Goal: Communication & Community: Answer question/provide support

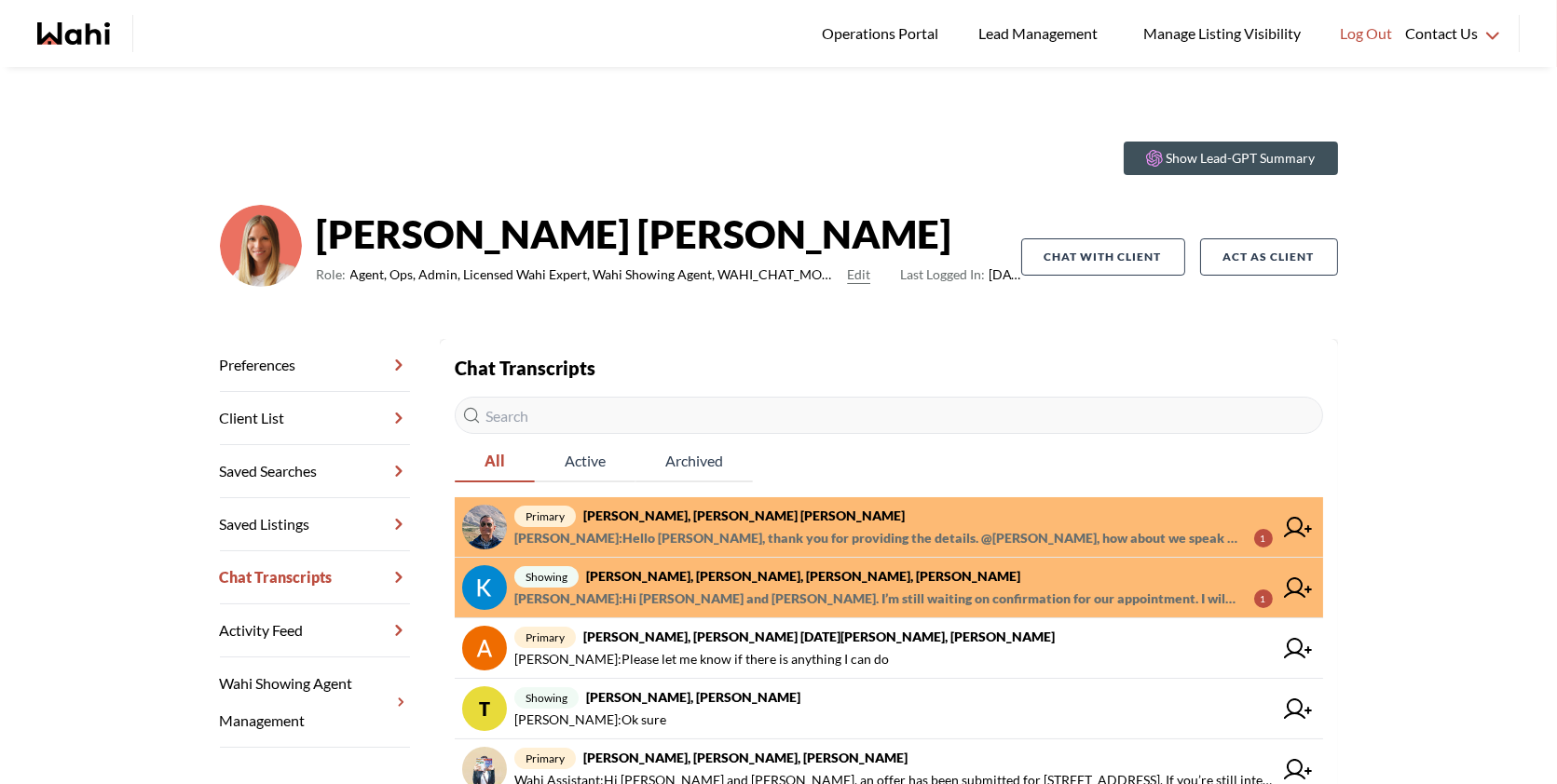
scroll to position [214, 0]
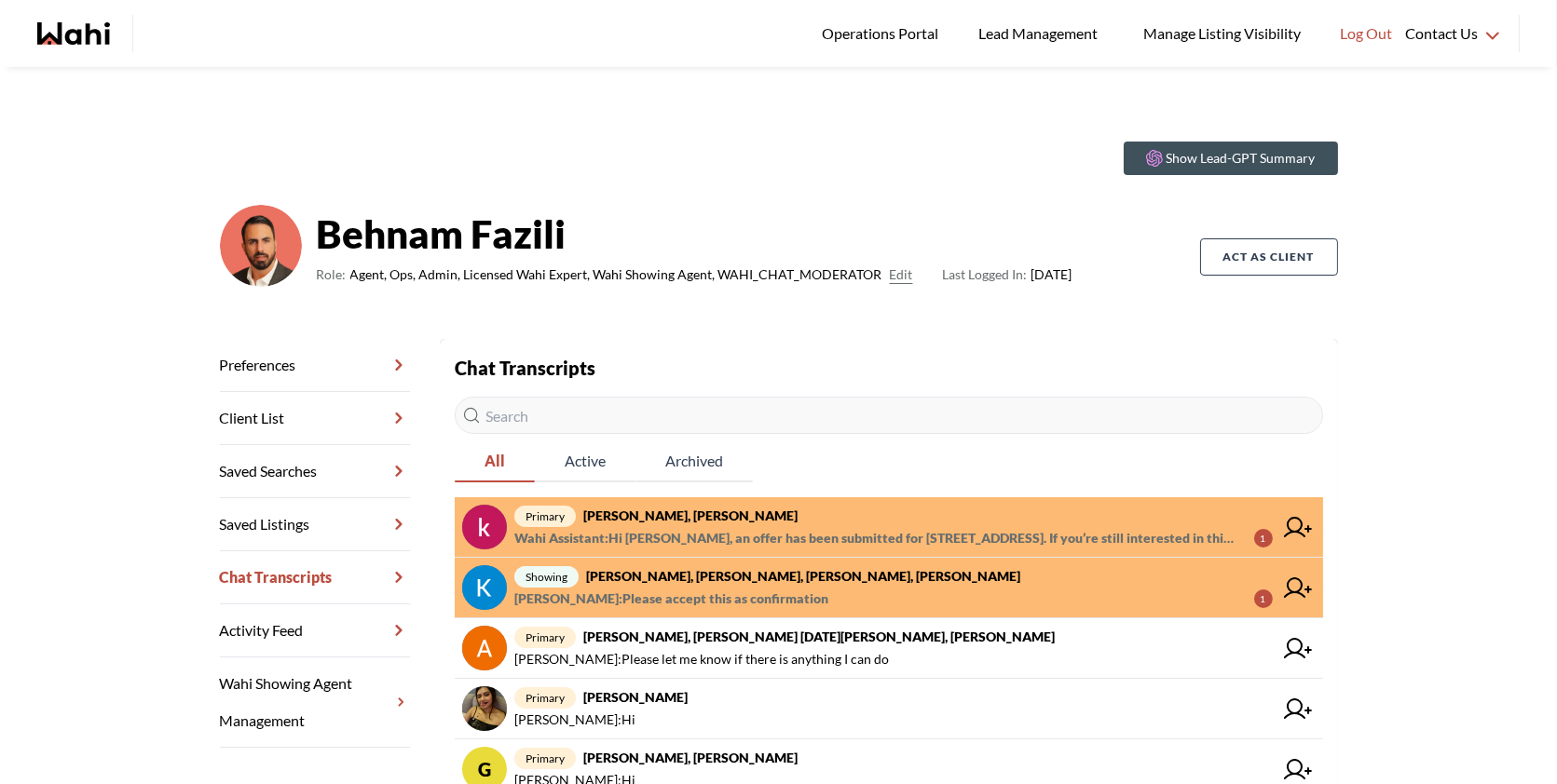
click at [747, 529] on span "Wahi Assistant : Hi [PERSON_NAME], an offer has been submitted for [STREET_ADDR…" at bounding box center [876, 537] width 725 height 22
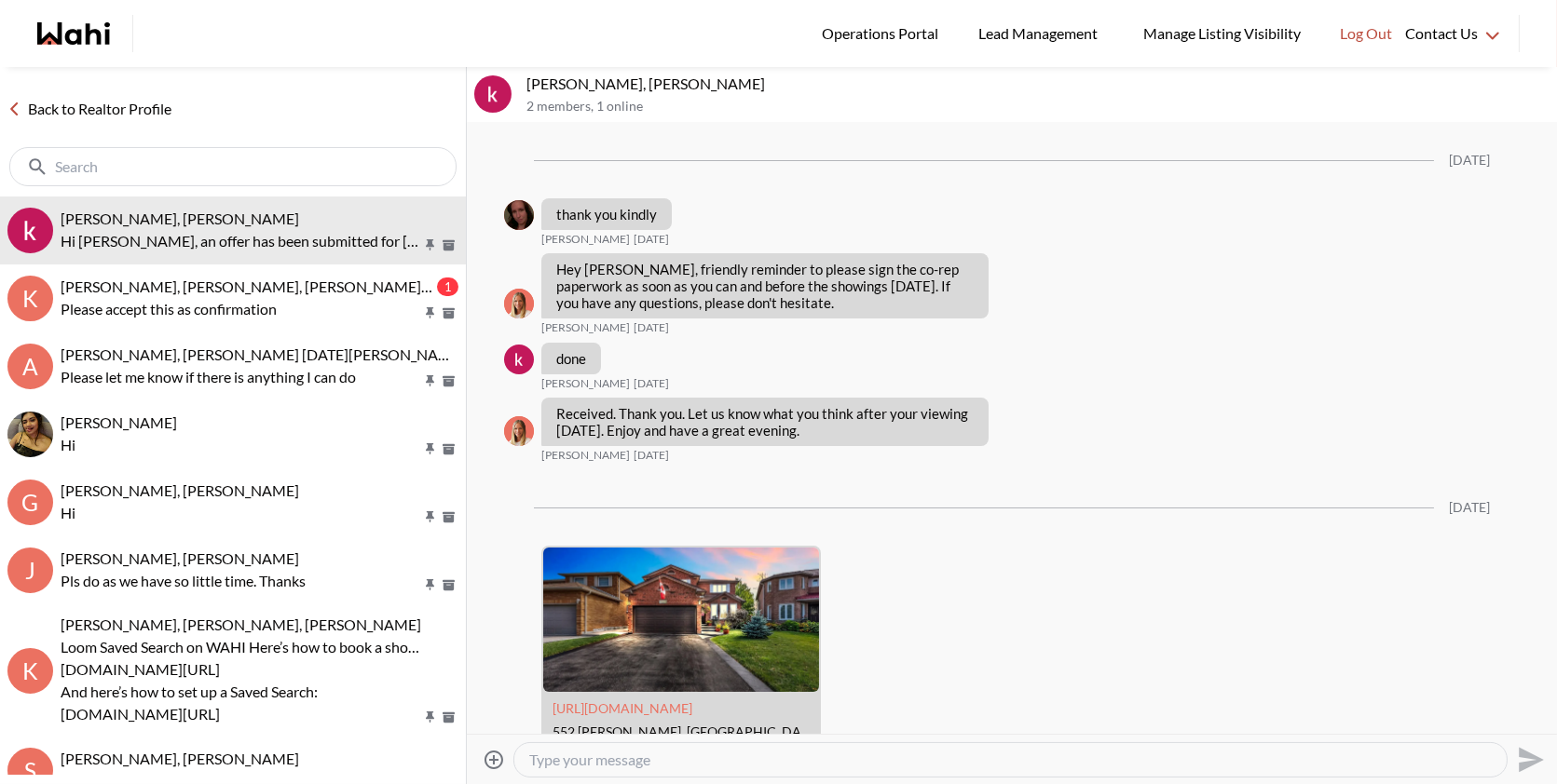
scroll to position [5220, 0]
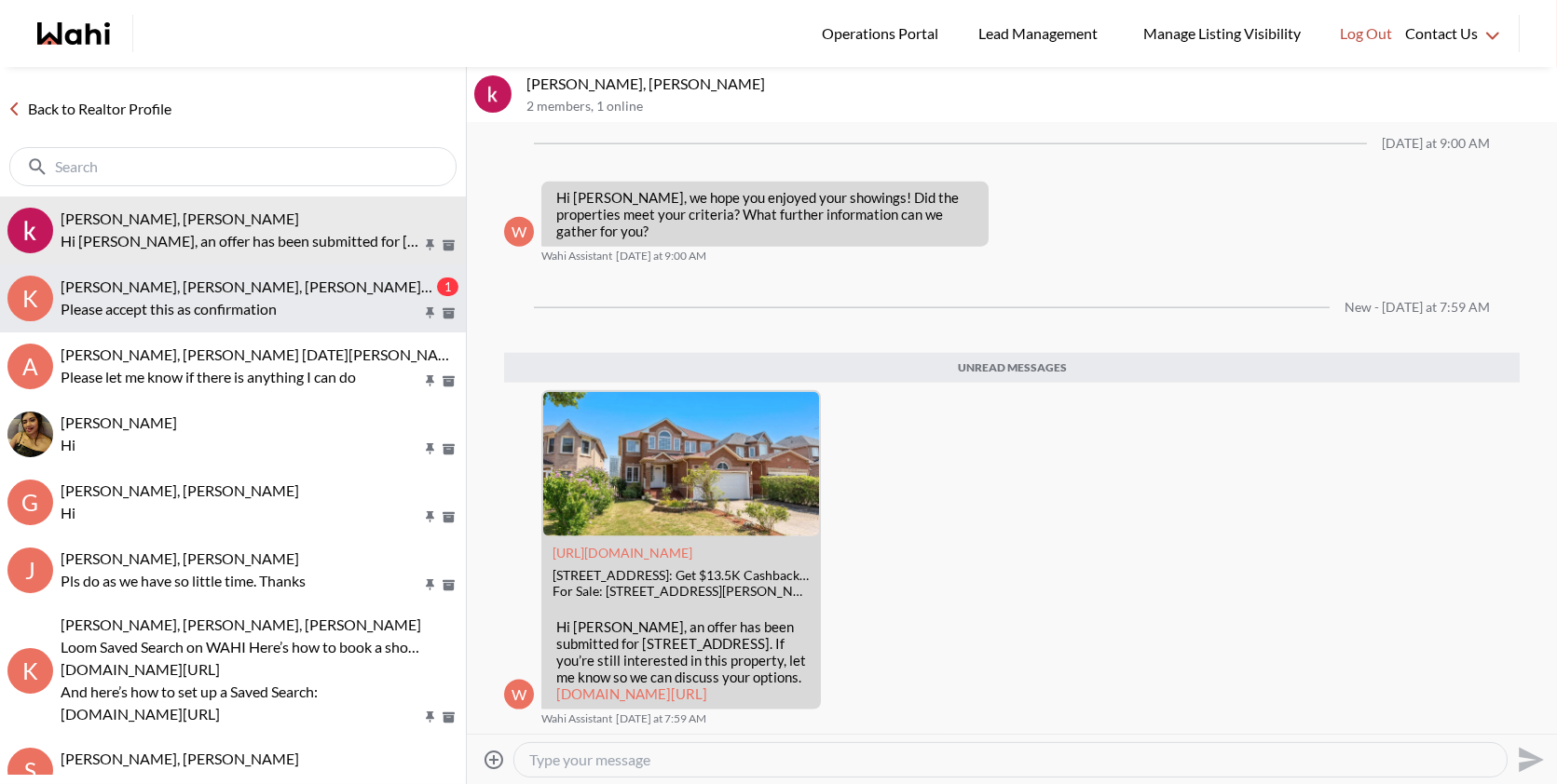
click at [312, 300] on p "Please accept this as confirmation" at bounding box center [241, 309] width 361 height 22
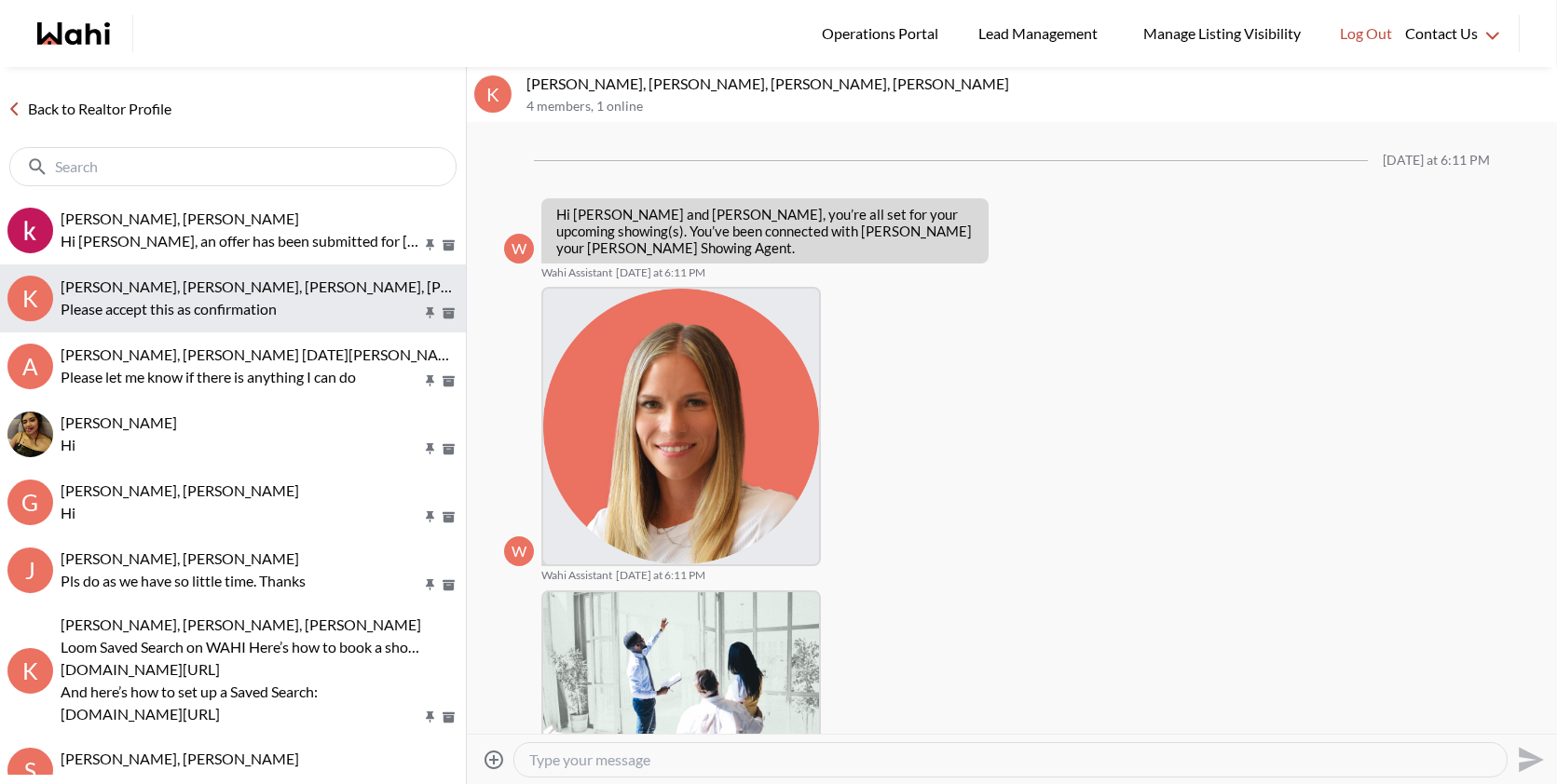
scroll to position [575, 0]
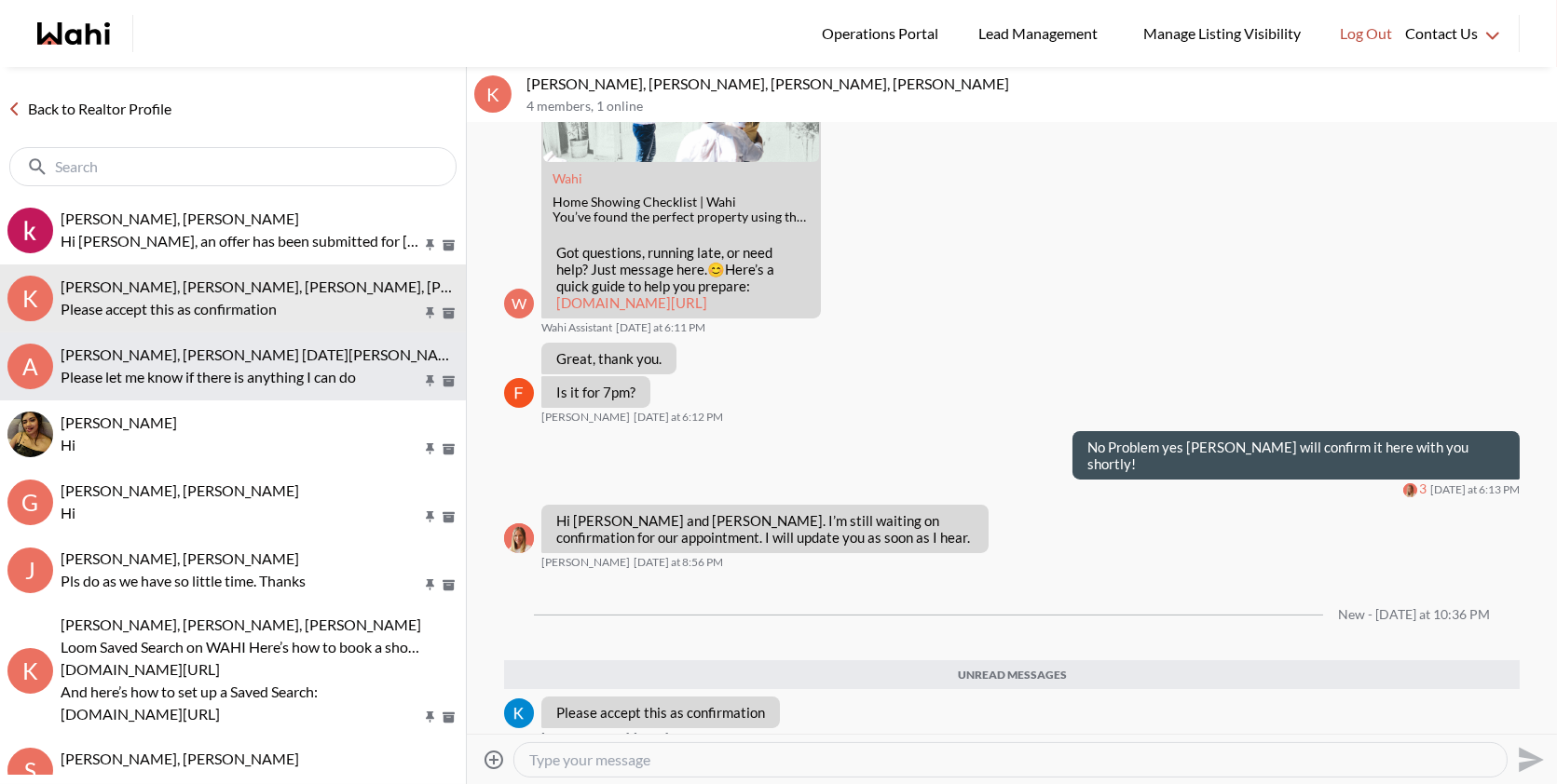
click at [252, 350] on span "[PERSON_NAME], [PERSON_NAME] [DATE][PERSON_NAME], [PERSON_NAME]" at bounding box center [323, 354] width 526 height 17
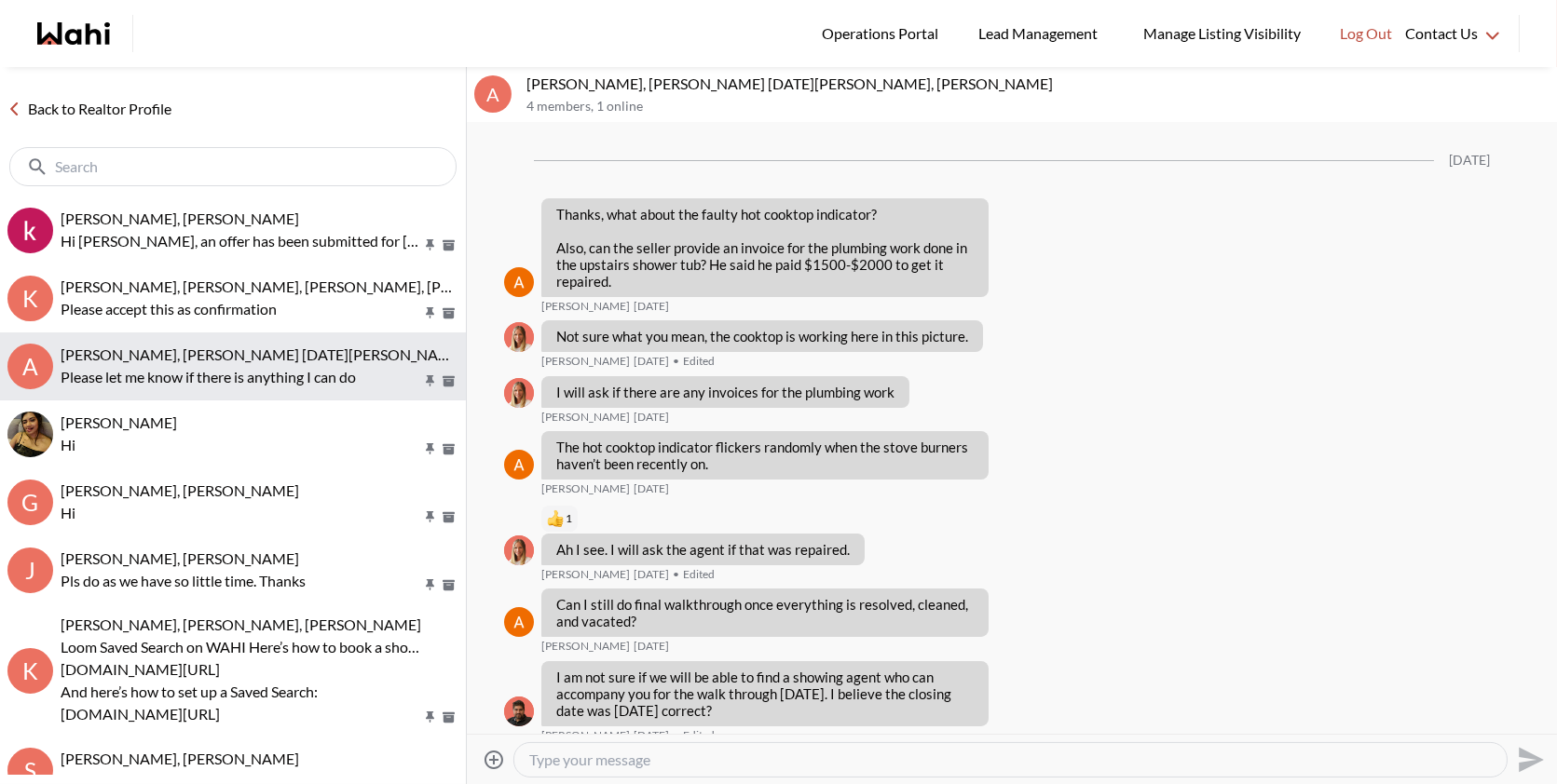
scroll to position [1667, 0]
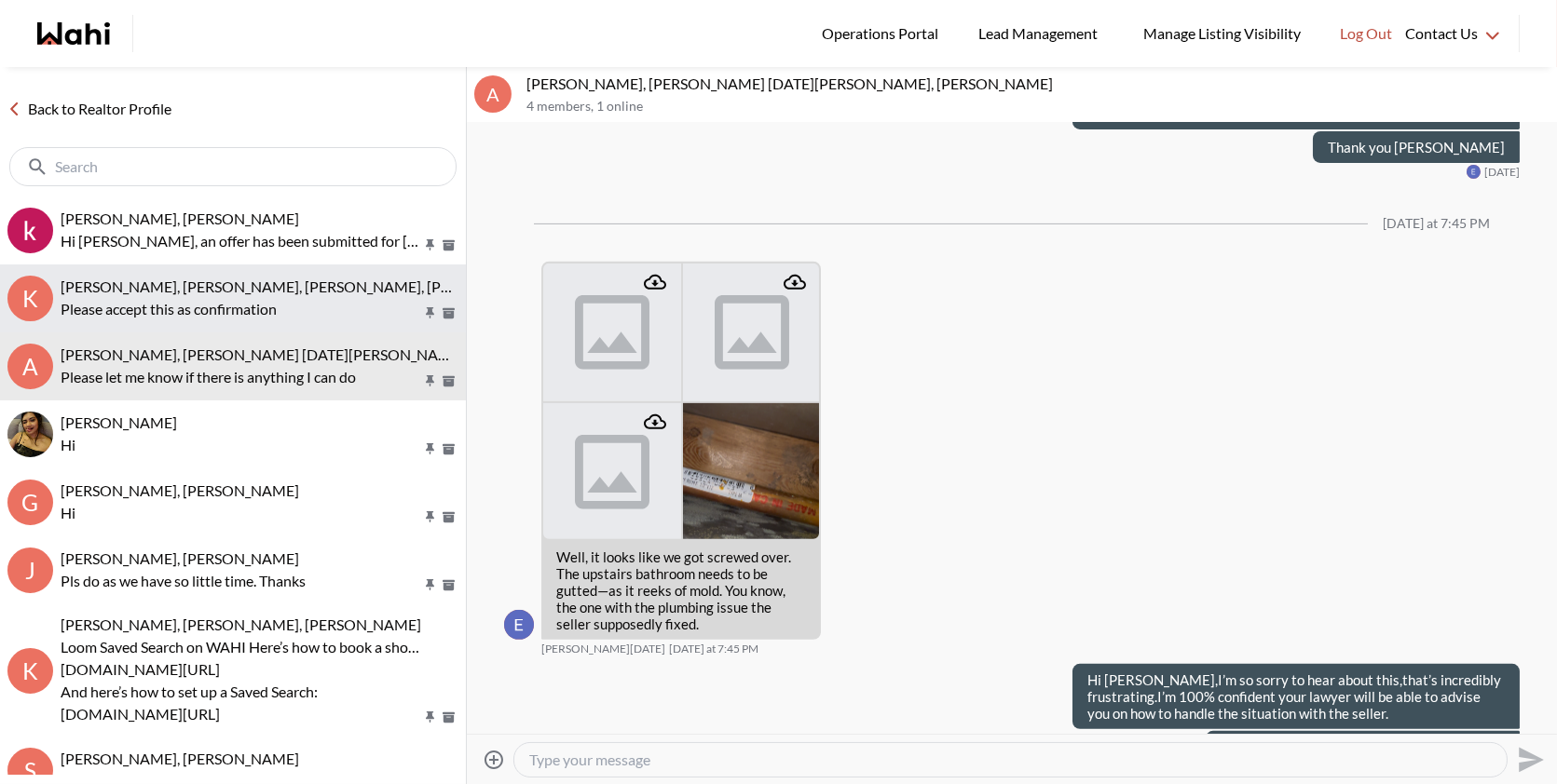
click at [259, 323] on button "K Kevin McKay, Fawzia Sheikh, Michelle, Behnam Please accept this as confirmati…" at bounding box center [232, 298] width 466 height 68
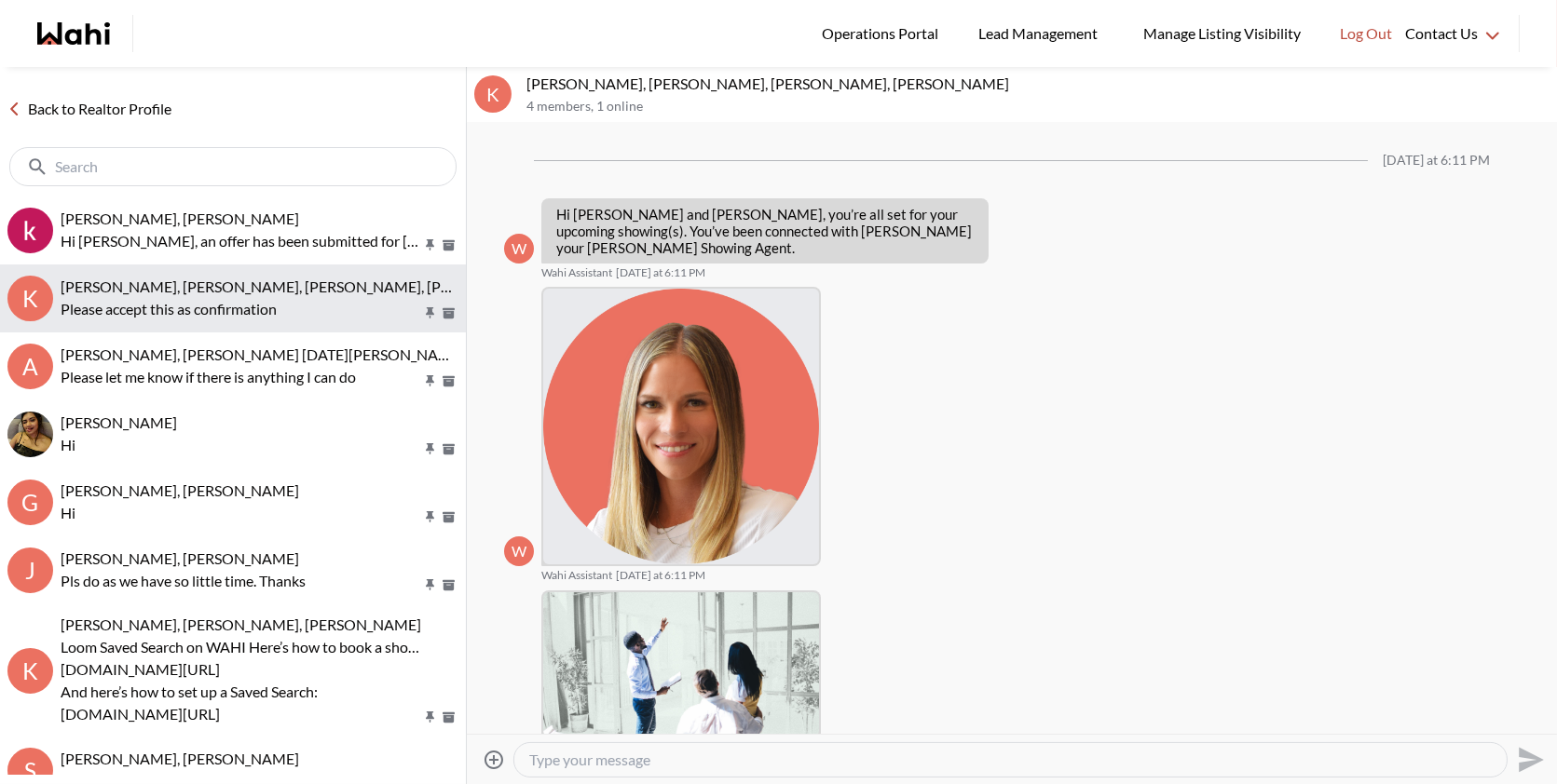
scroll to position [455, 0]
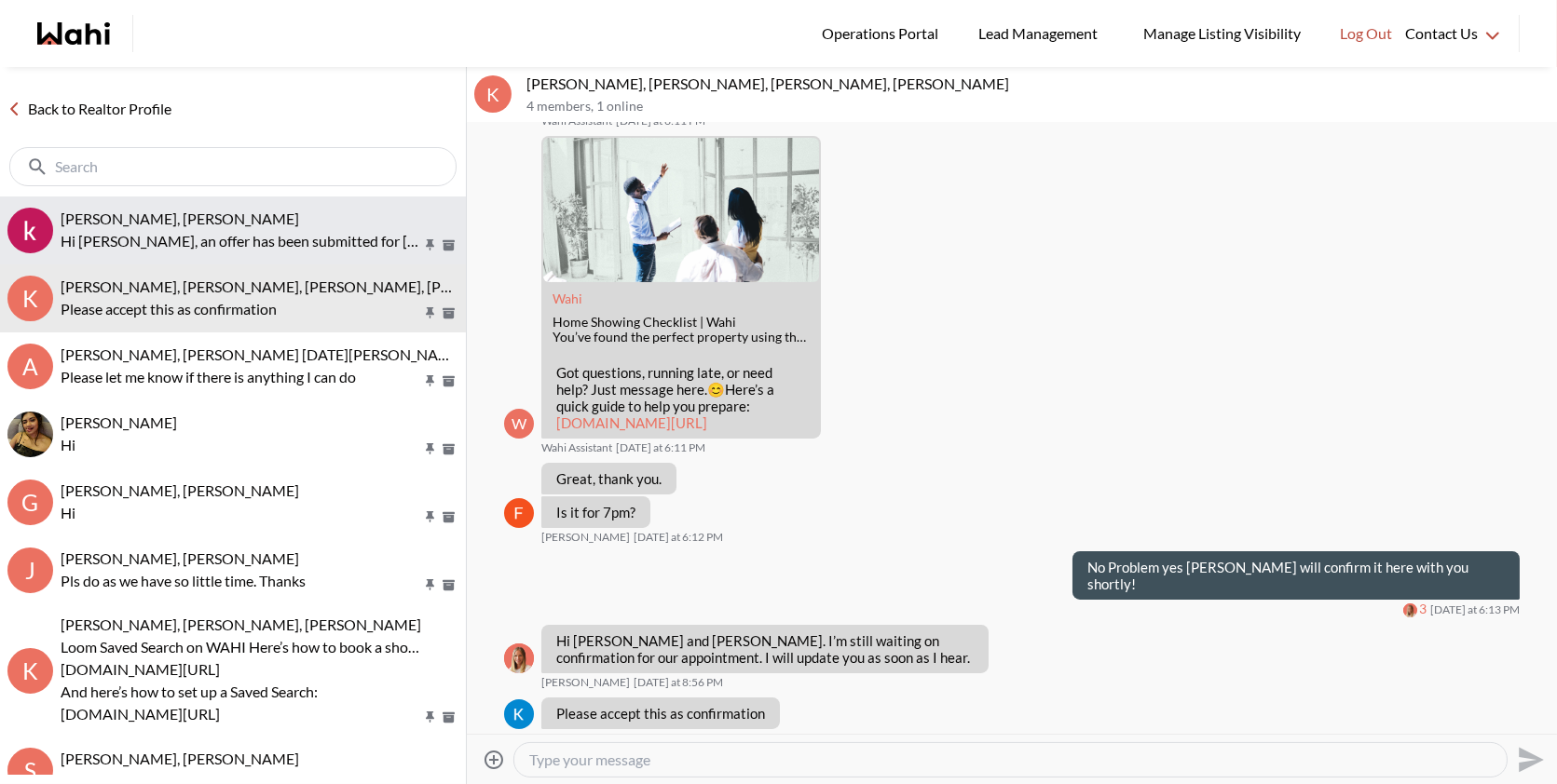
click at [312, 221] on div "khalid Alvi, Behnam" at bounding box center [259, 218] width 398 height 18
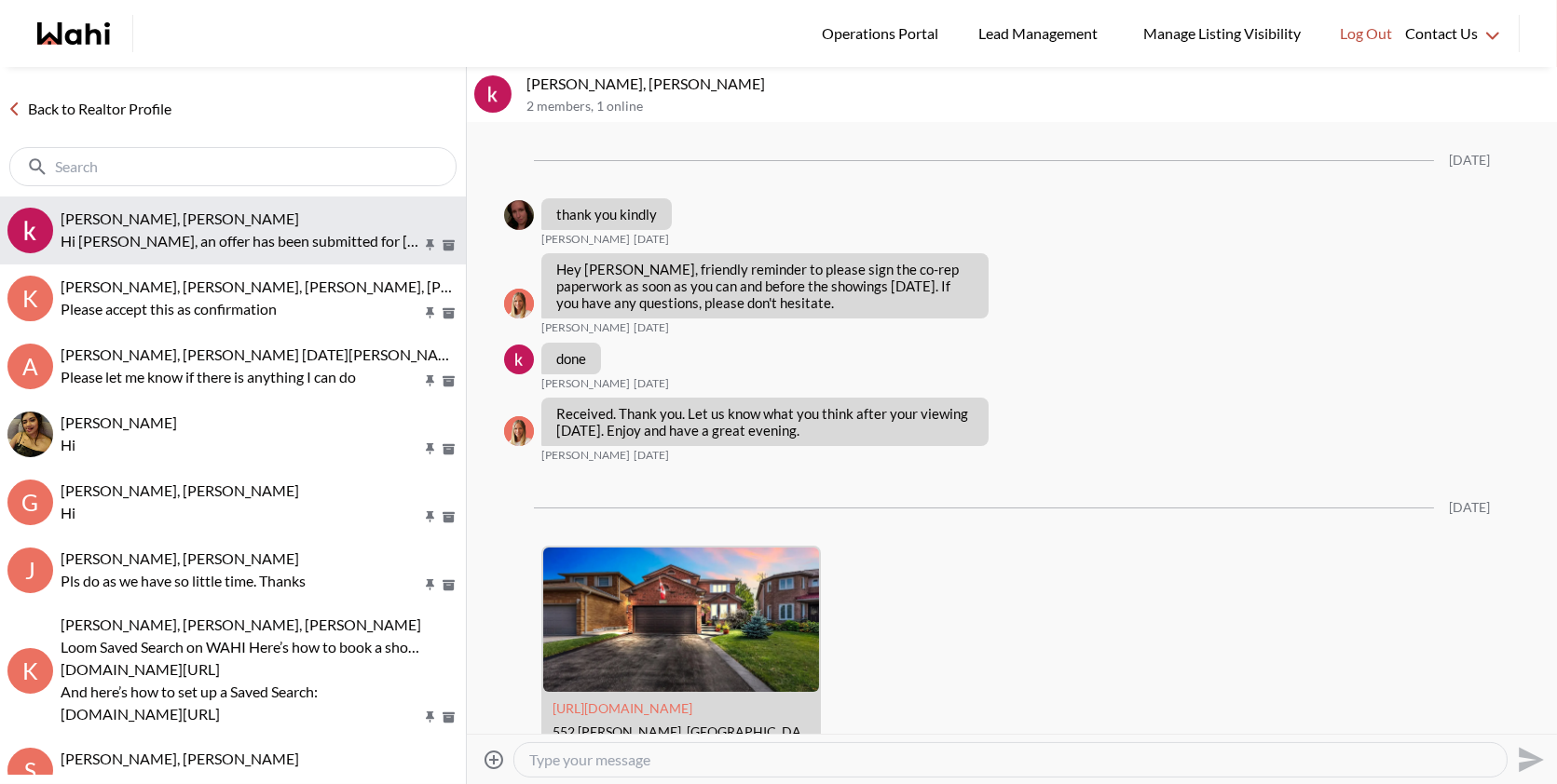
scroll to position [5176, 0]
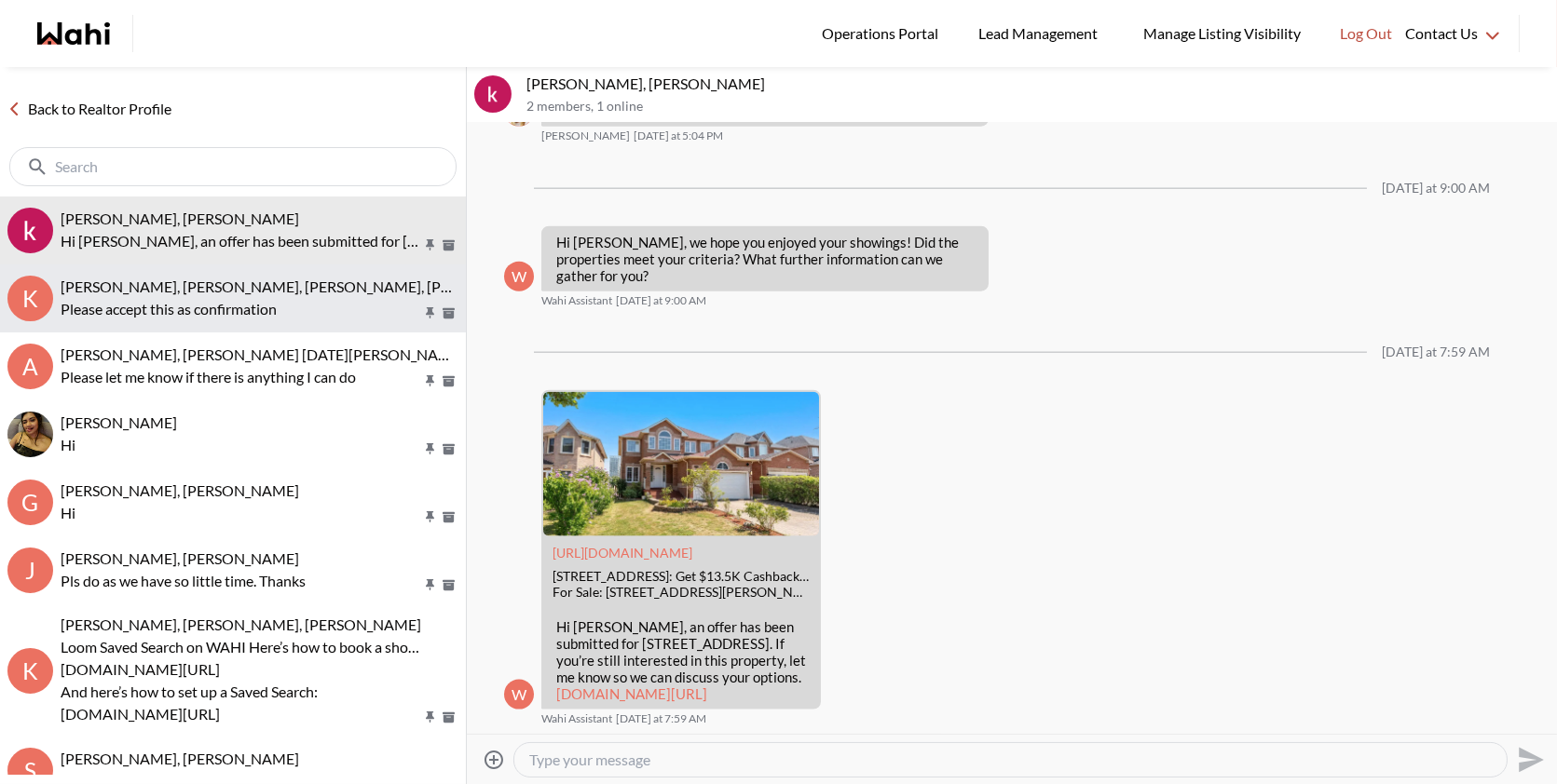
click at [275, 302] on p "Please accept this as confirmation" at bounding box center [241, 309] width 361 height 22
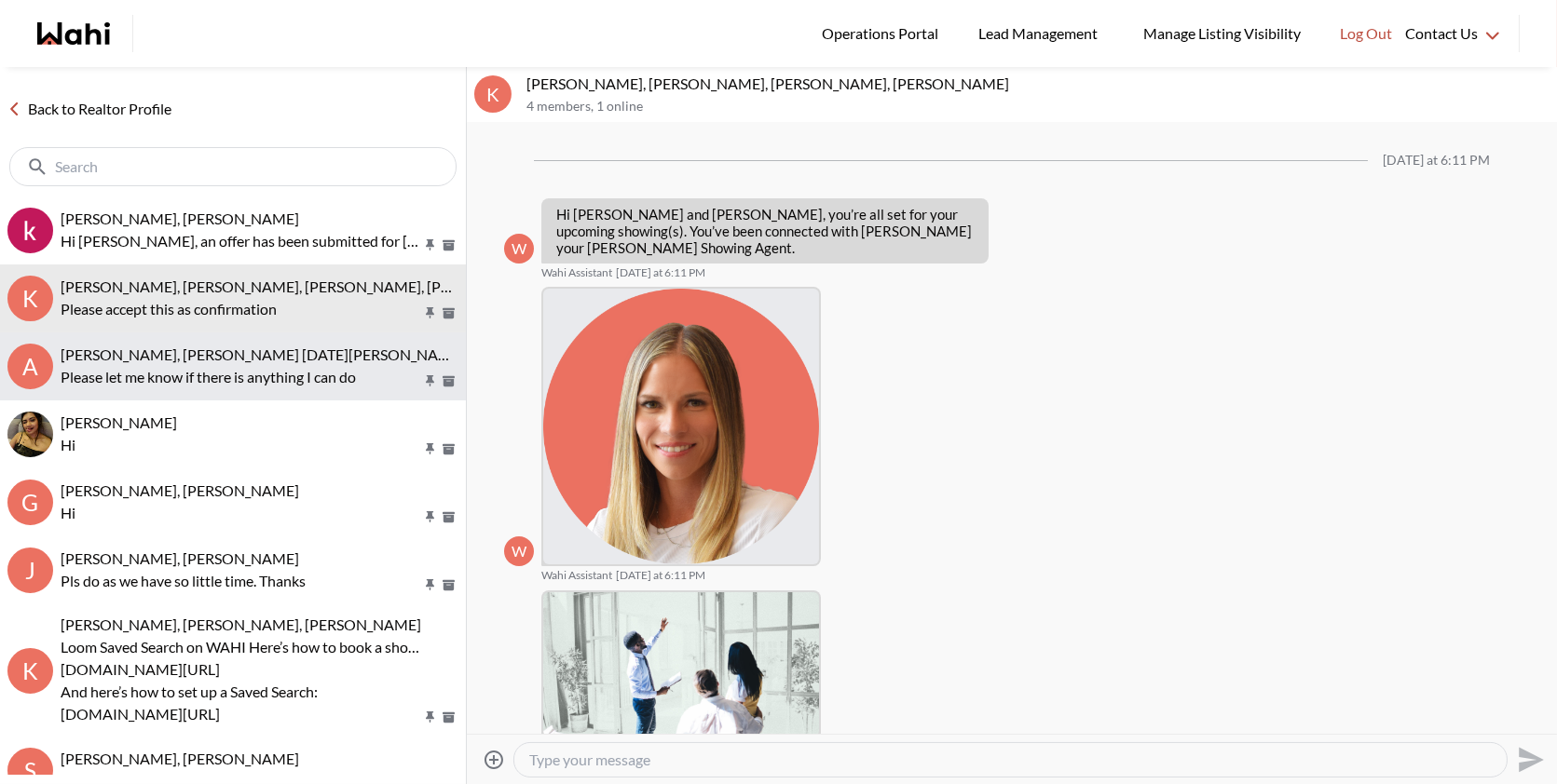
scroll to position [455, 0]
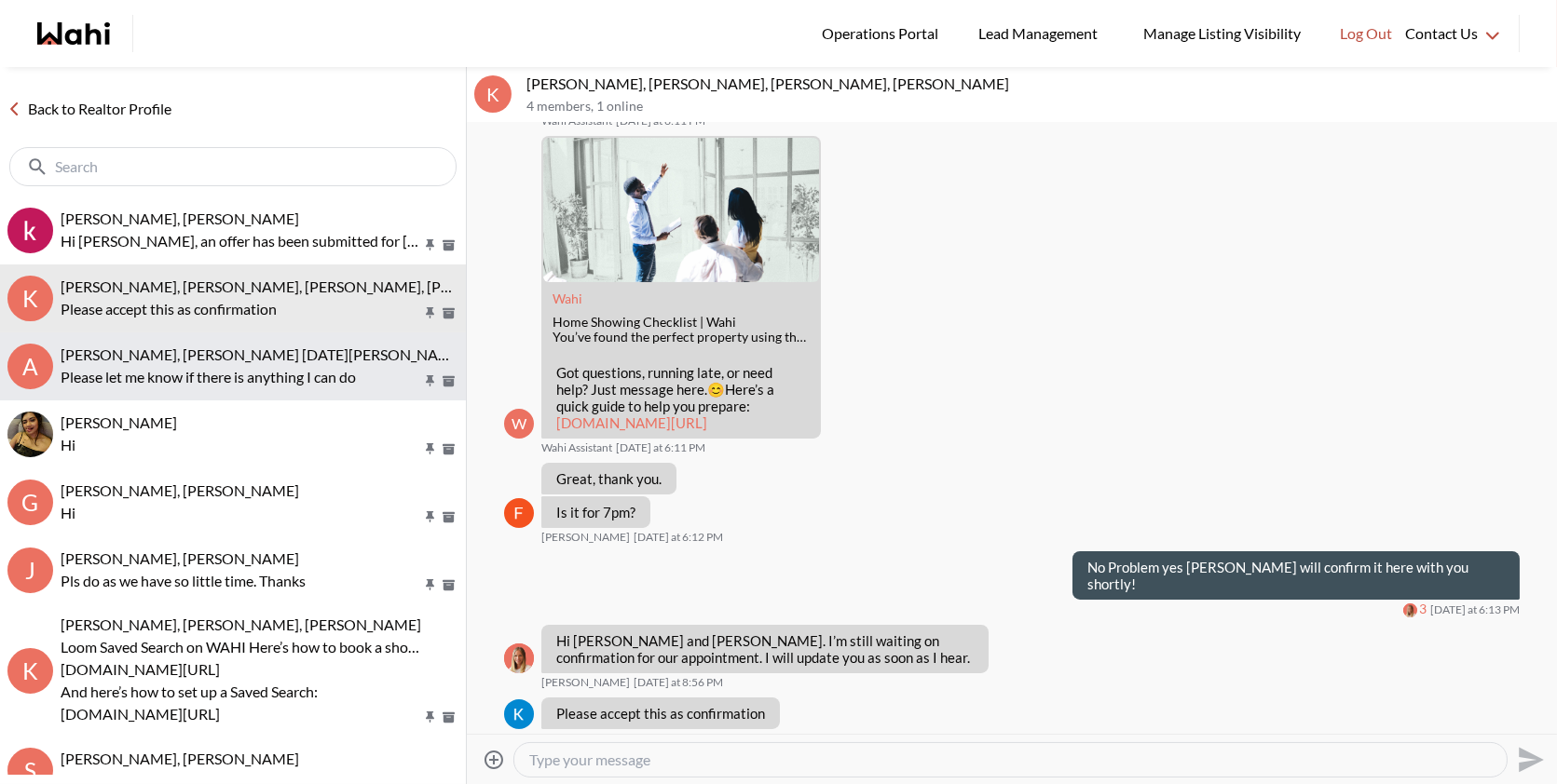
click at [243, 371] on p "Please let me know if there is anything I can do" at bounding box center [241, 377] width 361 height 22
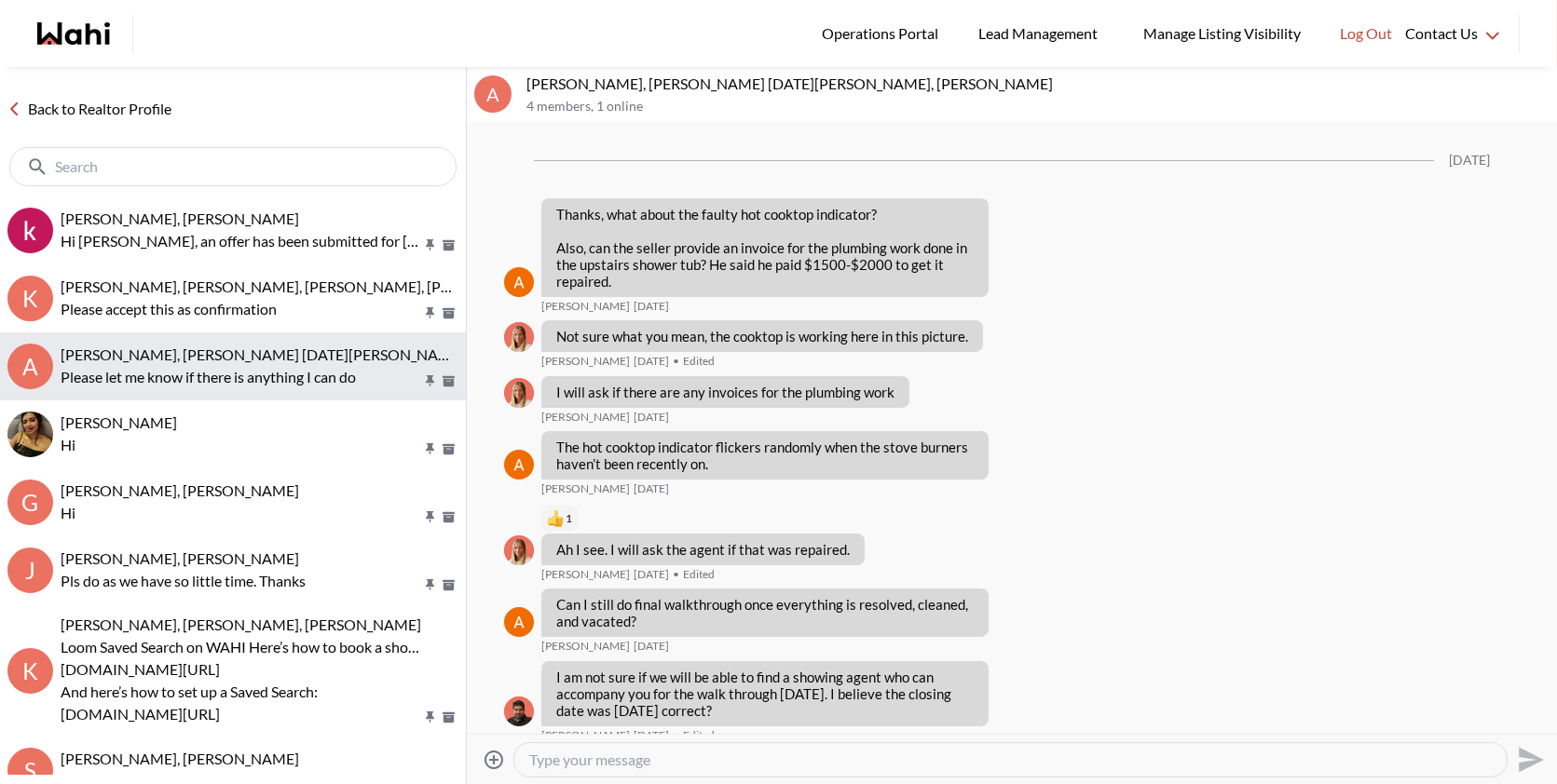
scroll to position [1667, 0]
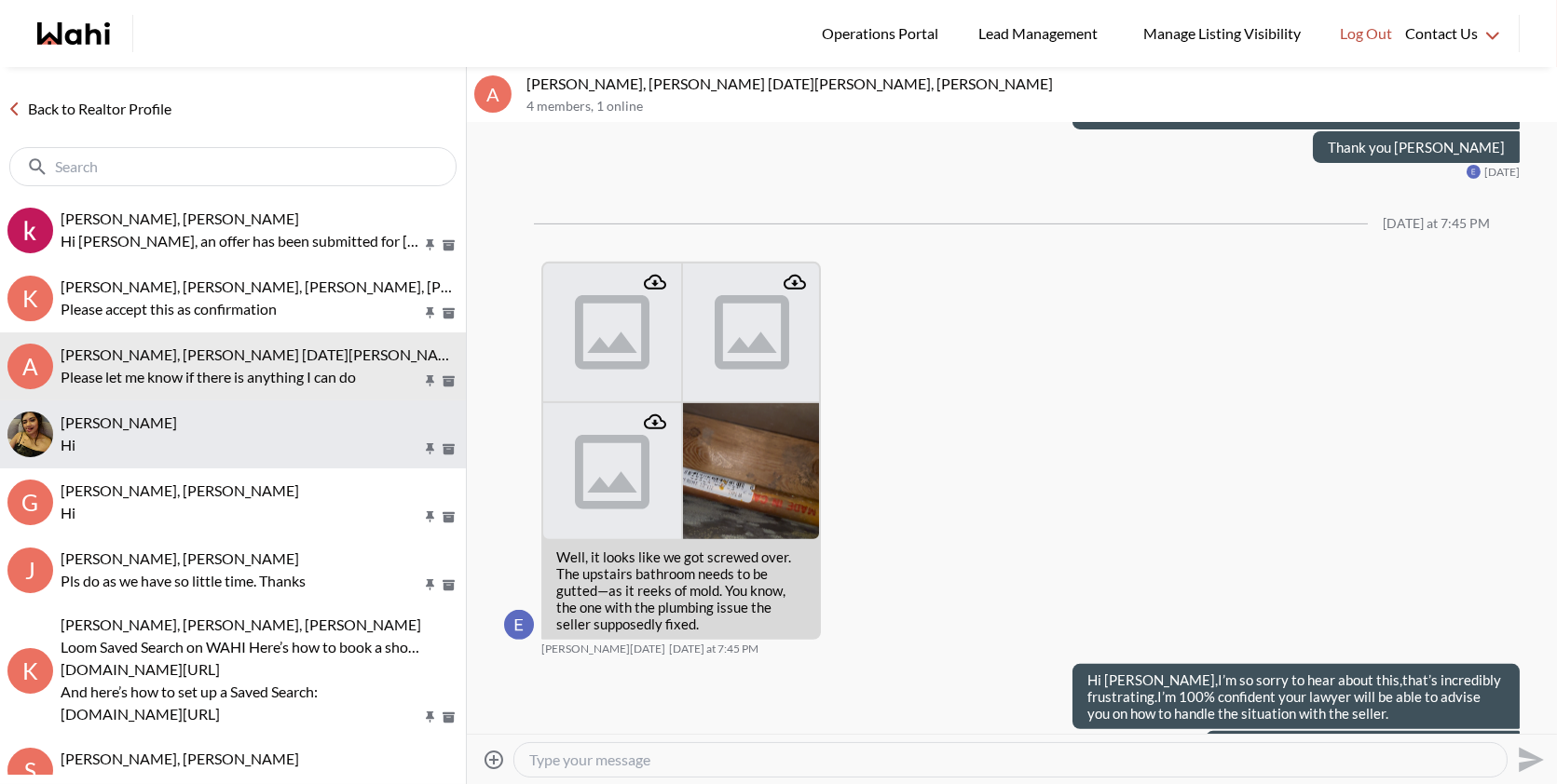
click at [238, 435] on p "Hi" at bounding box center [241, 444] width 361 height 22
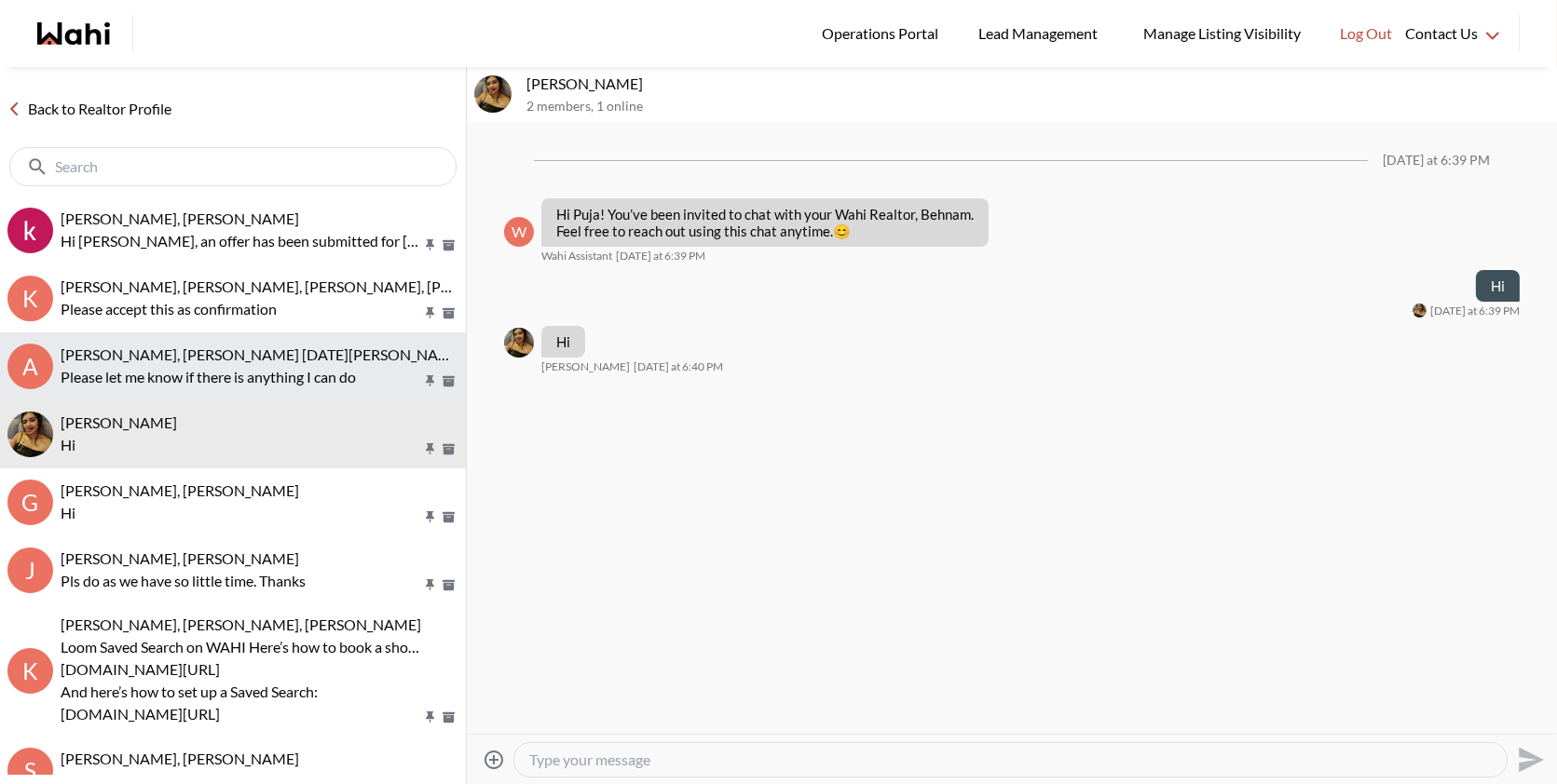
click at [237, 354] on span "[PERSON_NAME], [PERSON_NAME] [DATE][PERSON_NAME], [PERSON_NAME]" at bounding box center [323, 354] width 526 height 17
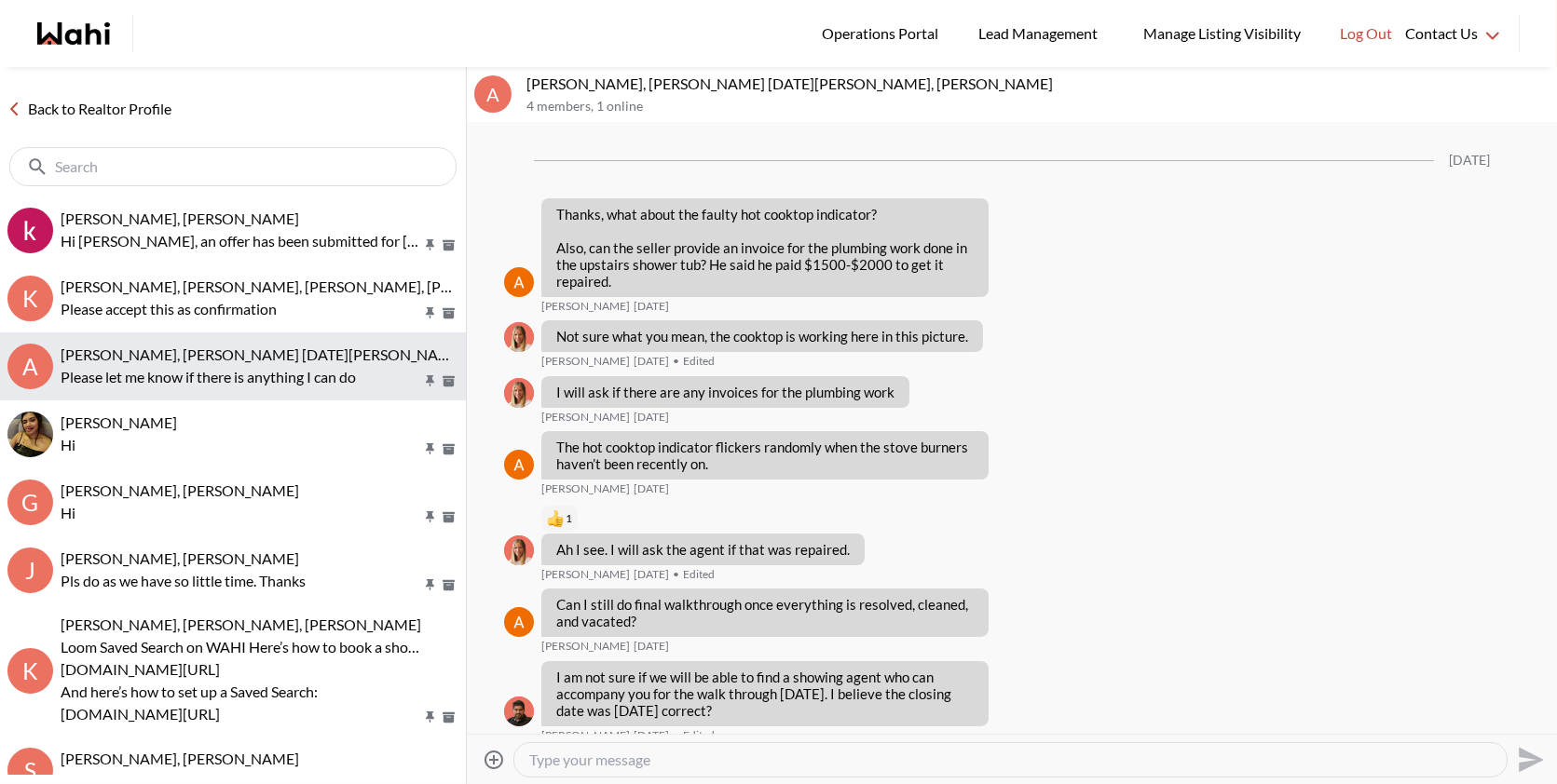
scroll to position [1667, 0]
